Goal: Check status: Check status

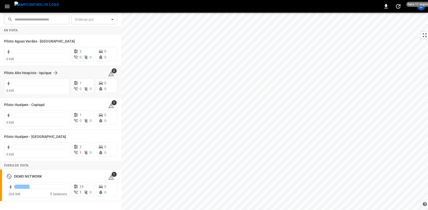
click at [61, 75] on div "Piloto Alto Hospicio - Iquique" at bounding box center [53, 73] width 98 height 6
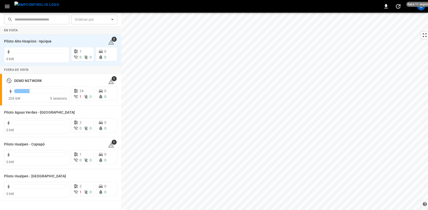
click at [18, 4] on img "menu" at bounding box center [36, 5] width 45 height 6
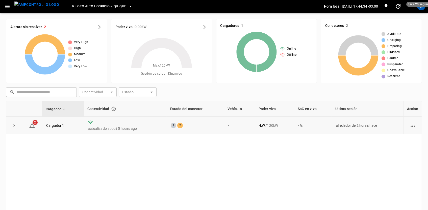
click at [171, 128] on td "1 2" at bounding box center [195, 126] width 57 height 18
click at [175, 126] on div "1 2" at bounding box center [195, 126] width 49 height 6
click at [62, 125] on link "Cargador 1" at bounding box center [55, 125] width 20 height 6
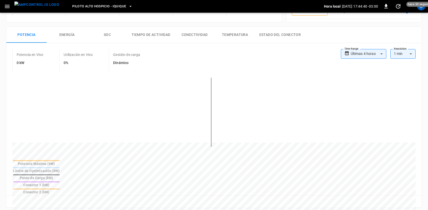
scroll to position [67, 0]
click at [100, 31] on button "SOC" at bounding box center [107, 34] width 40 height 16
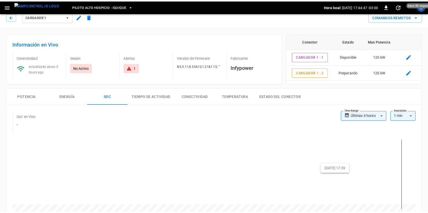
scroll to position [0, 0]
